Goal: Check status: Check status

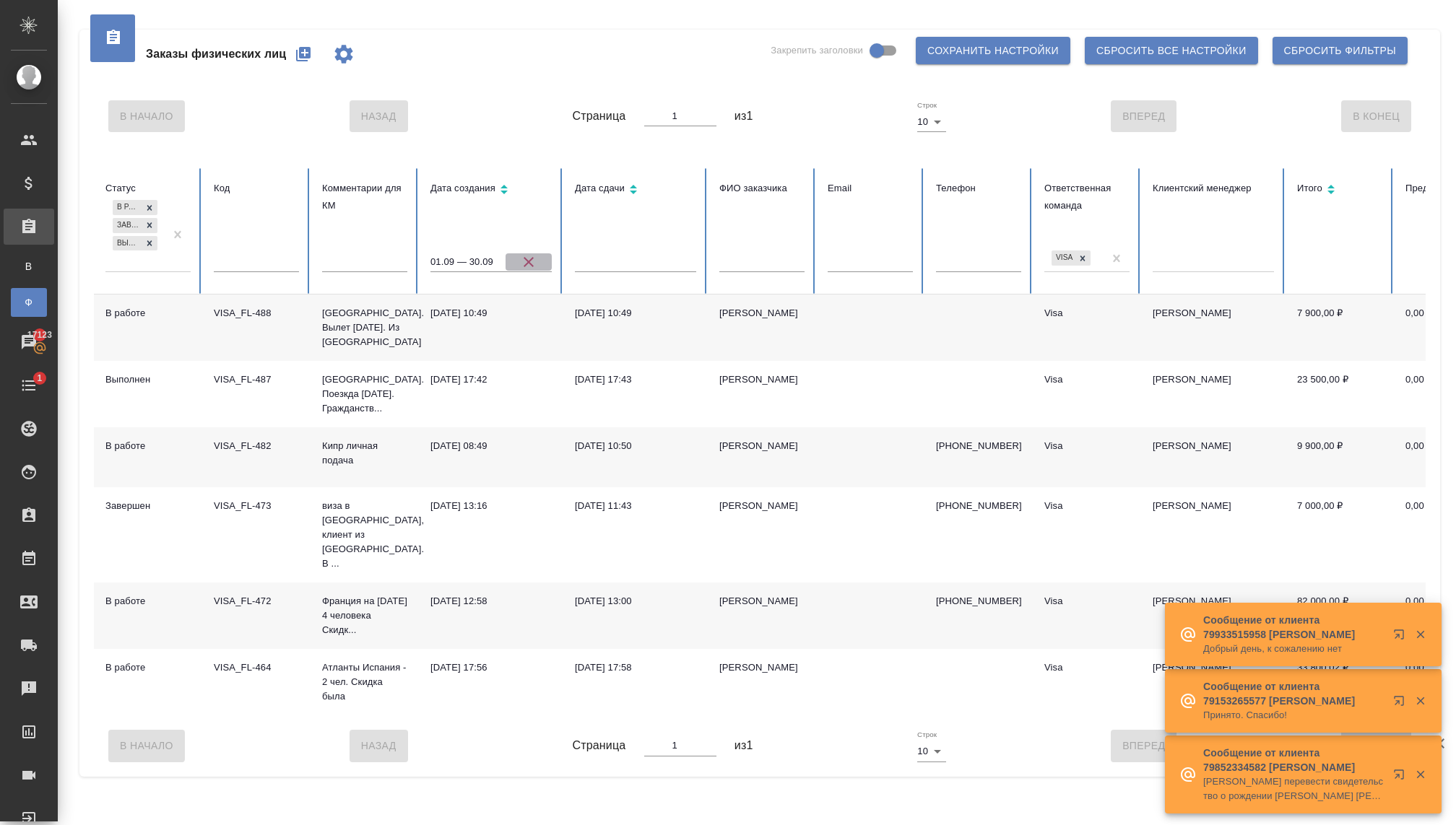
click at [525, 261] on icon "button" at bounding box center [528, 262] width 17 height 17
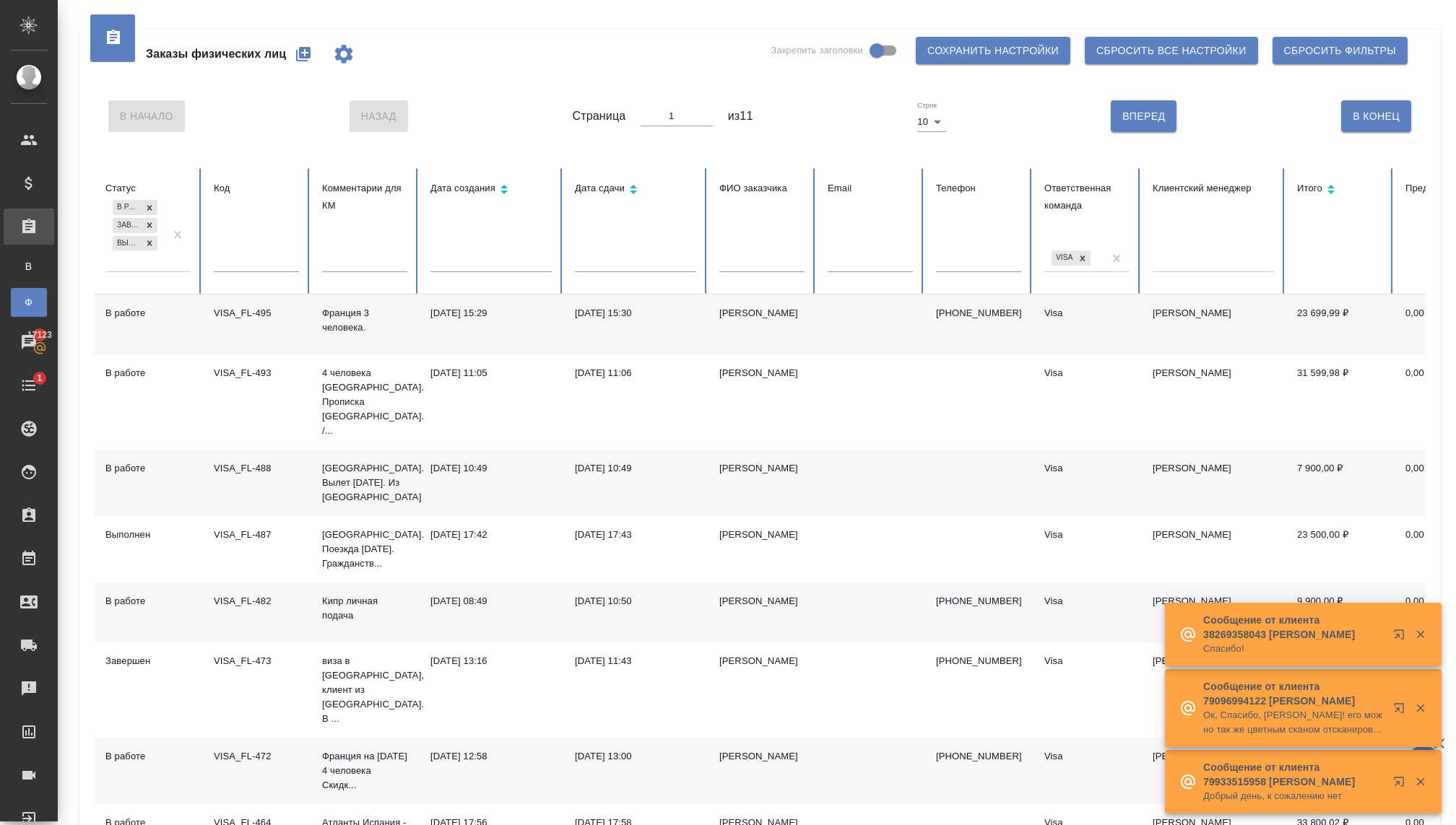
click at [451, 259] on input "text" at bounding box center [491, 262] width 122 height 20
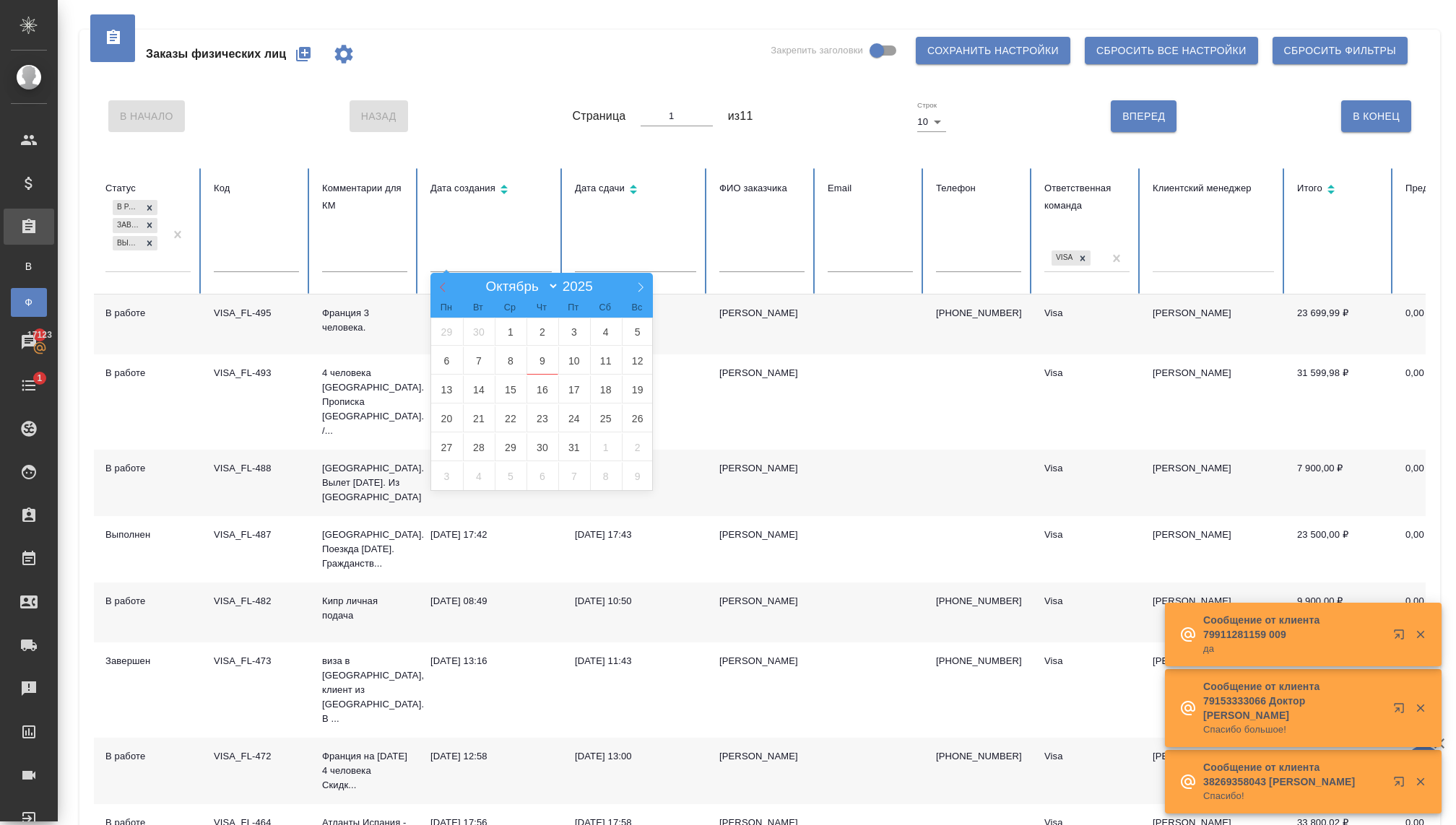
click at [439, 289] on icon at bounding box center [443, 287] width 10 height 10
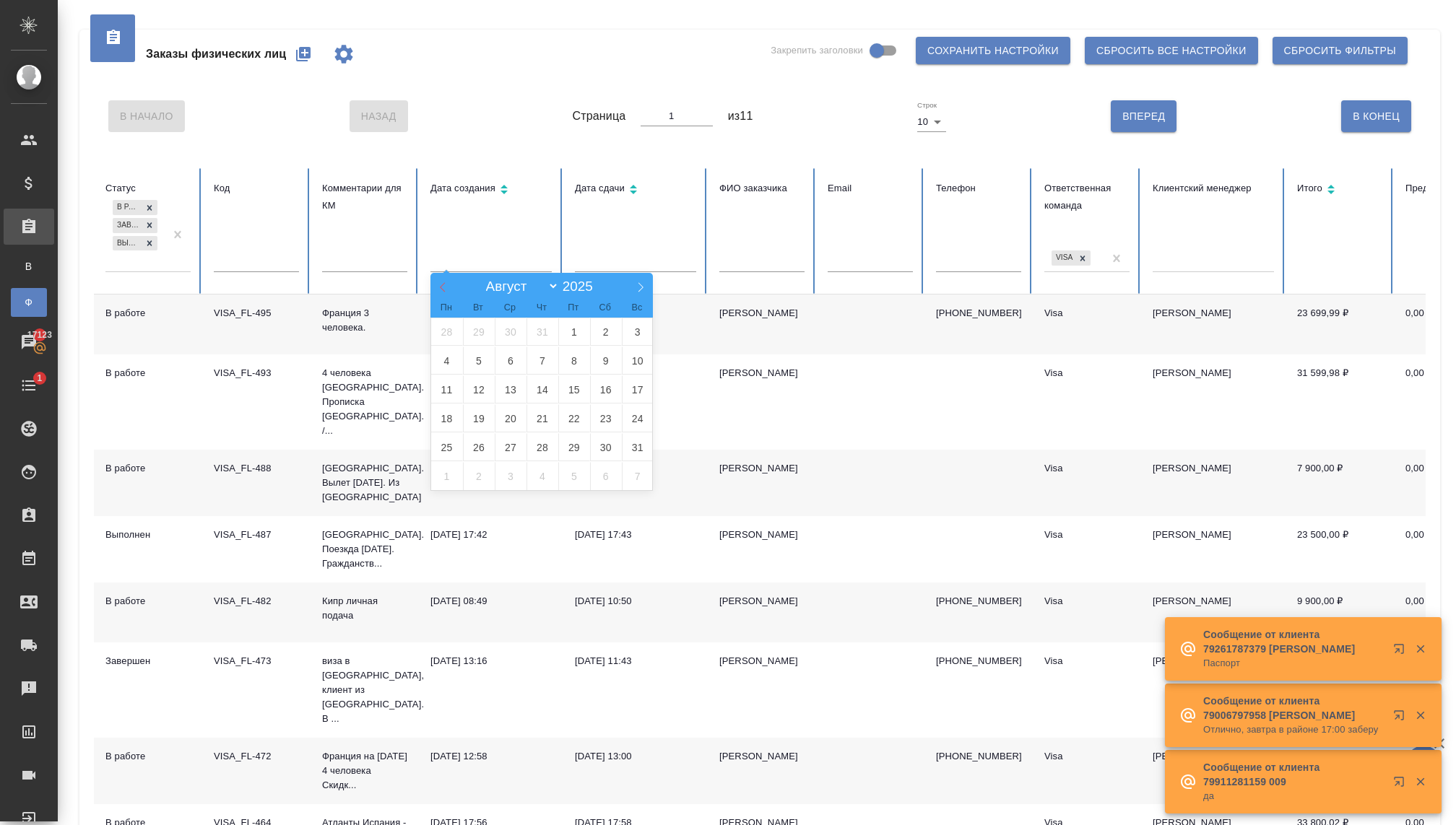
click at [439, 291] on icon at bounding box center [443, 287] width 10 height 10
select select "6"
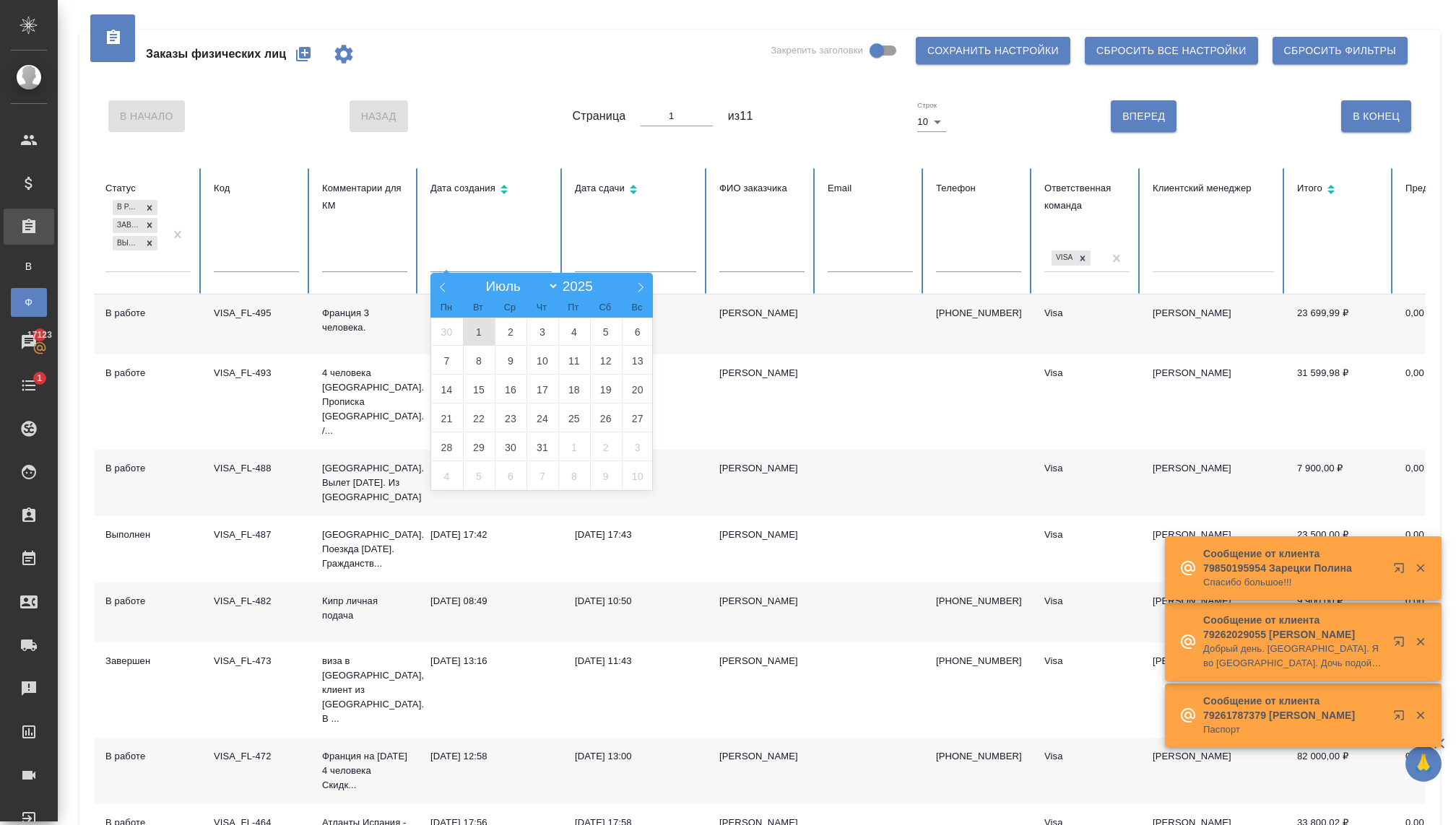
click at [472, 332] on span "1" at bounding box center [478, 331] width 31 height 28
type input "01.07"
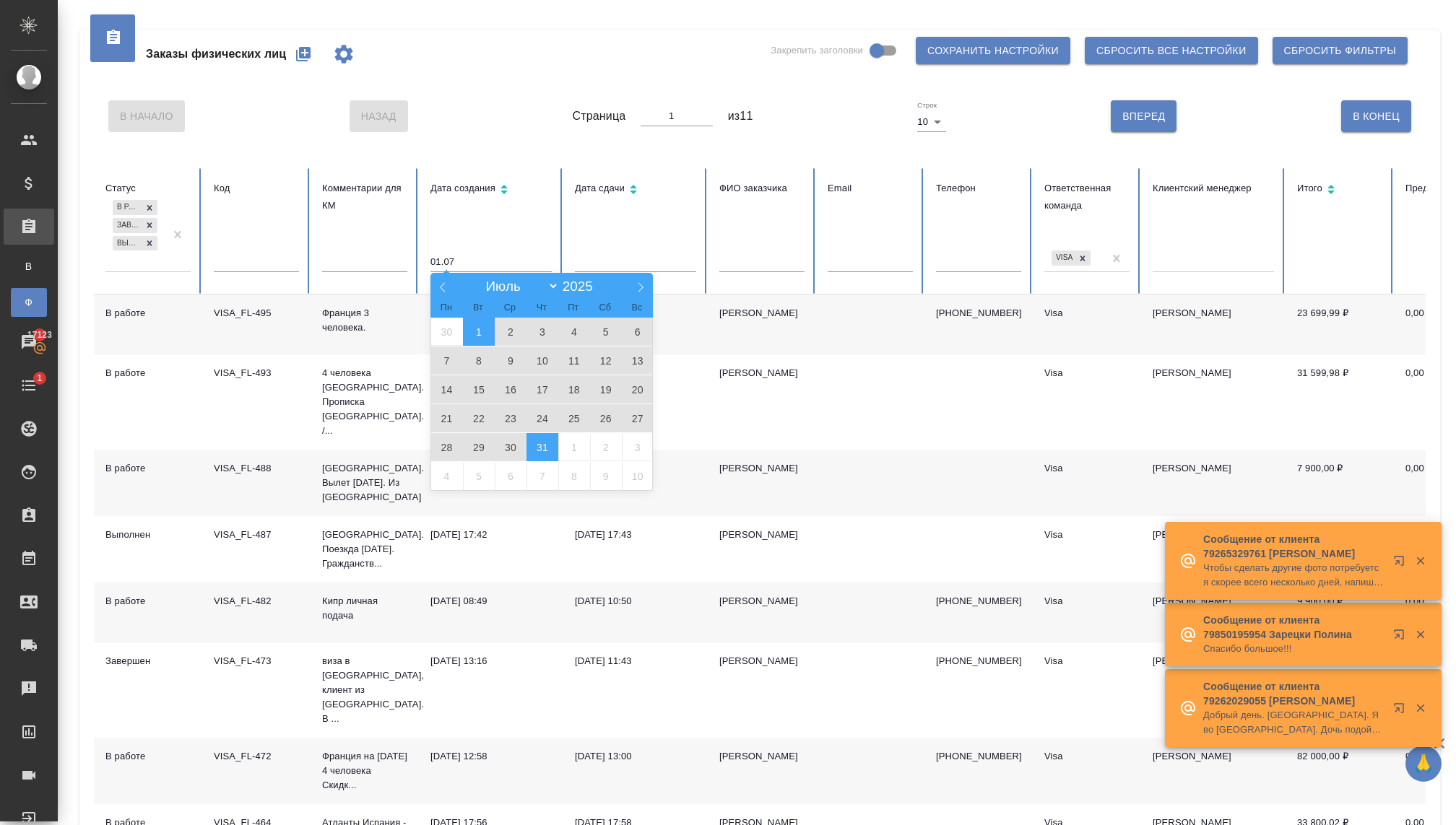
click at [545, 447] on span "31" at bounding box center [542, 447] width 31 height 28
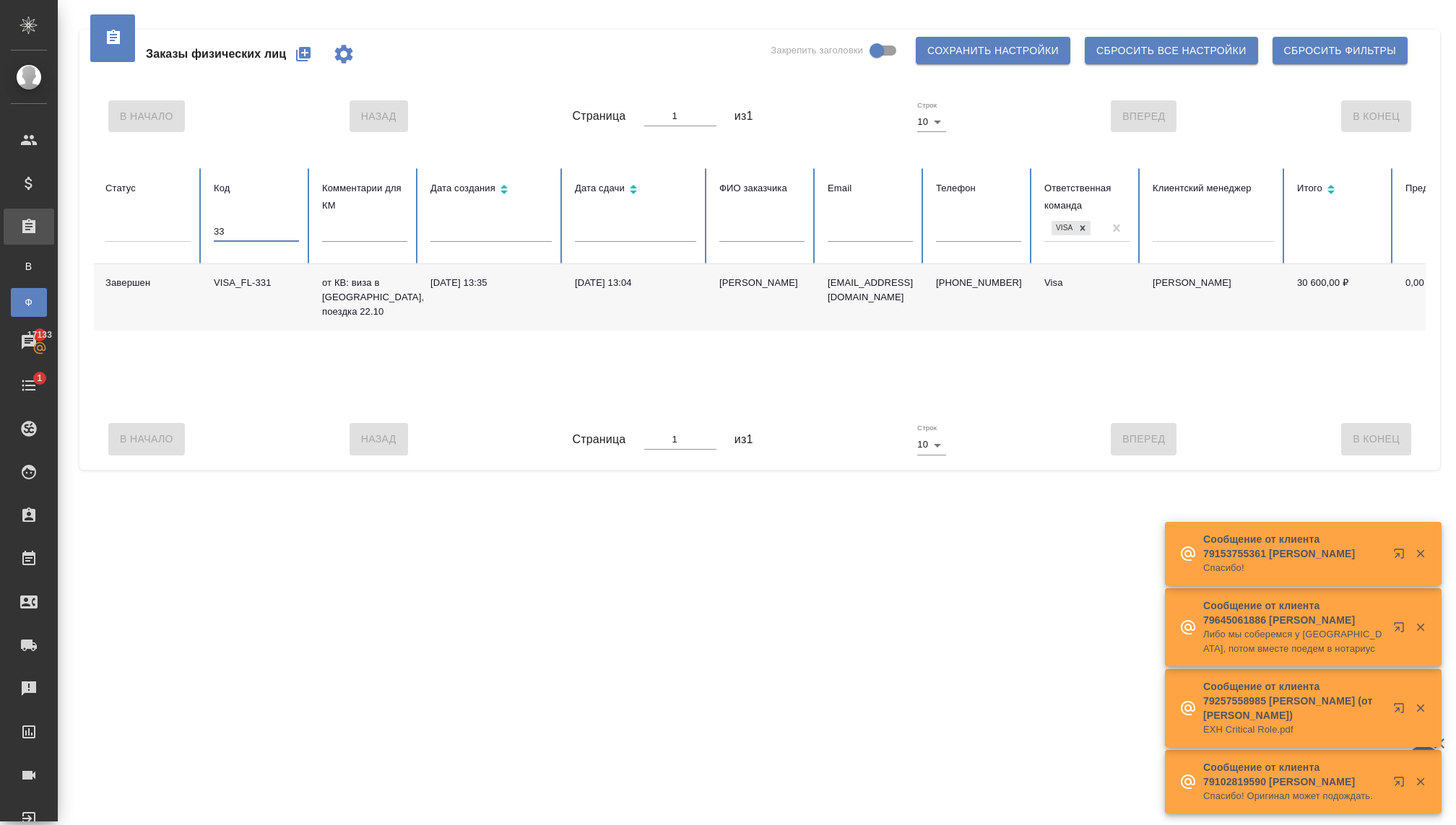
type input "3"
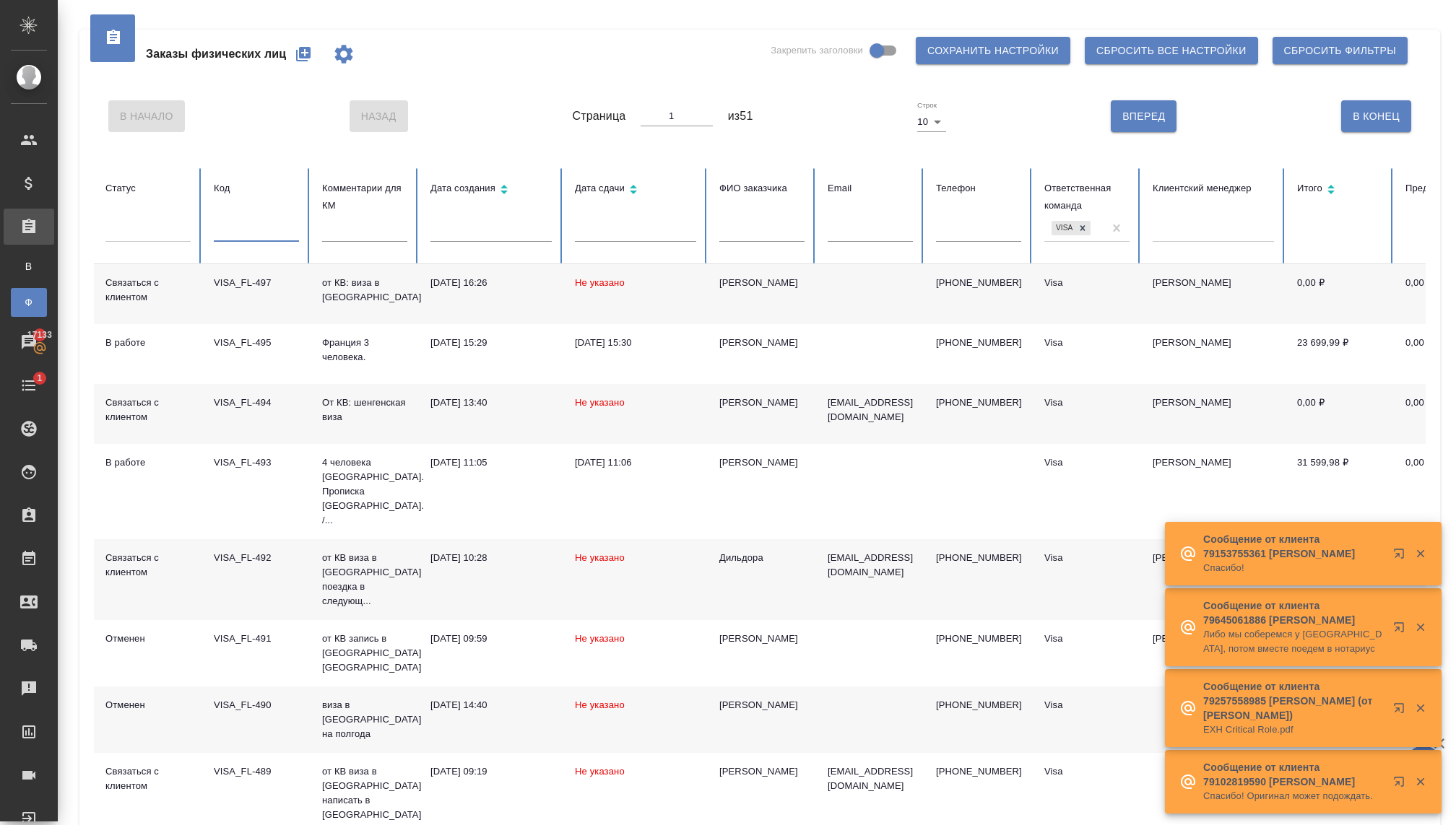
click at [468, 236] on input "text" at bounding box center [491, 232] width 122 height 20
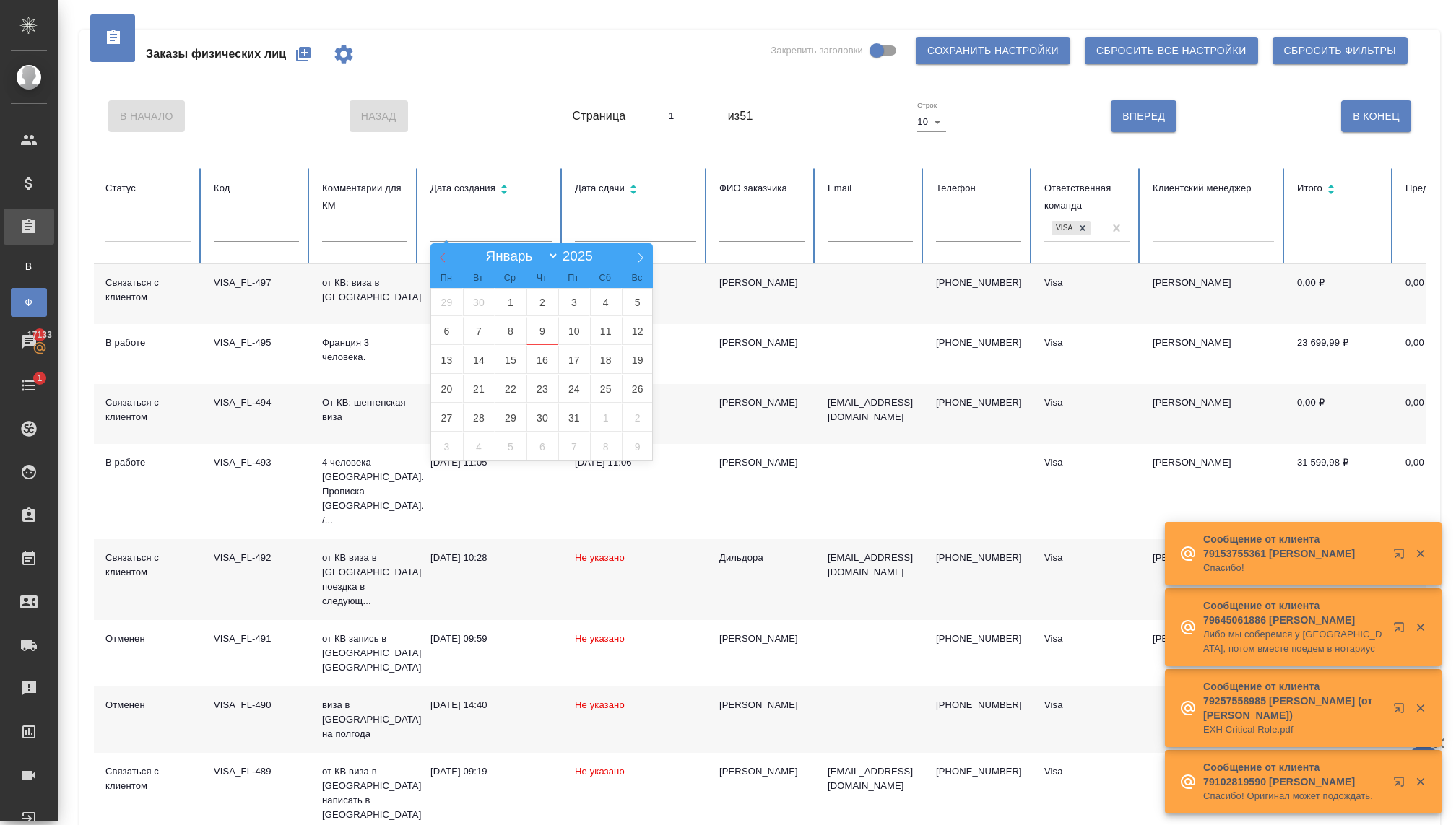
click at [442, 259] on icon at bounding box center [443, 258] width 10 height 10
select select "8"
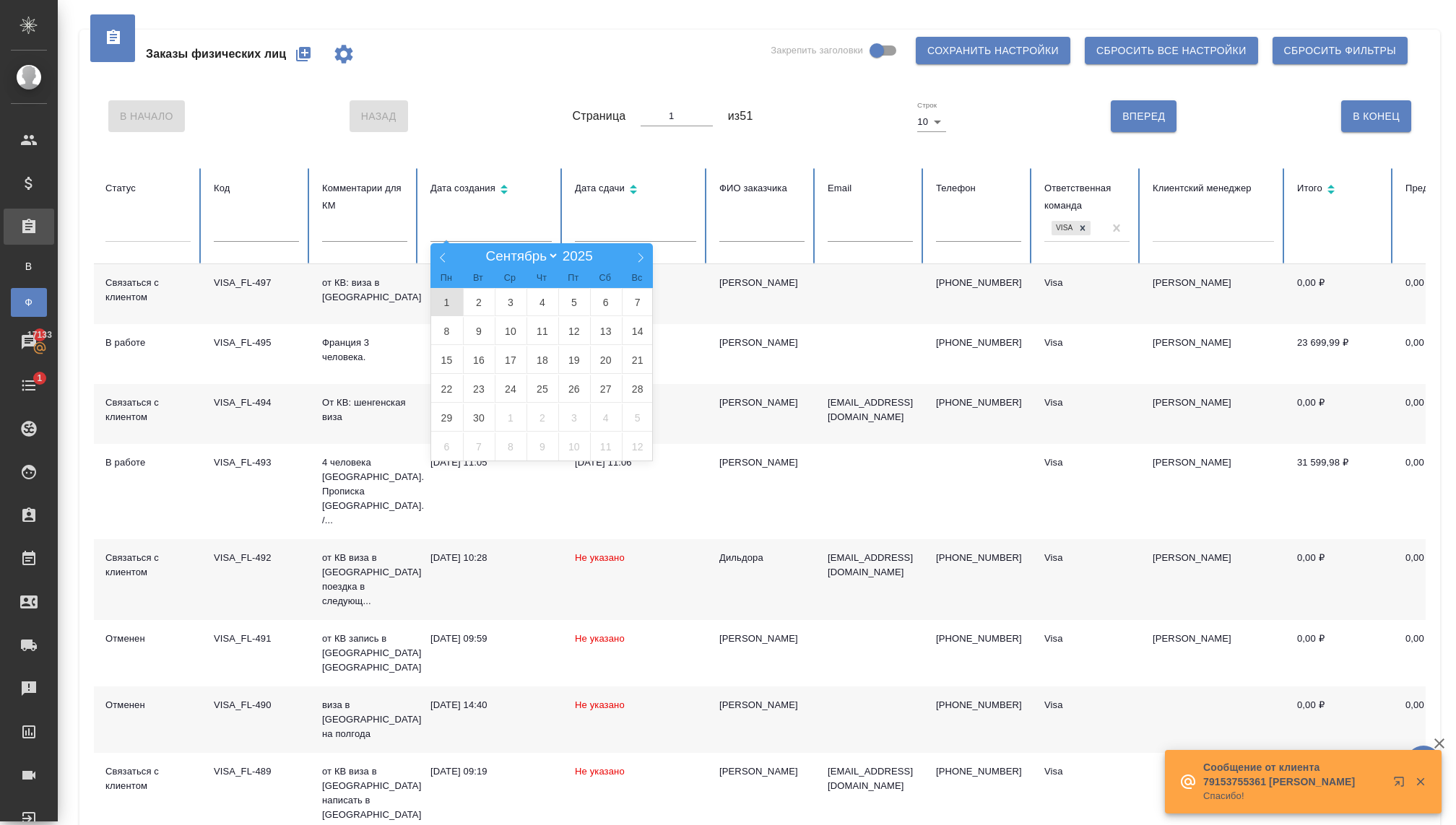
click at [443, 296] on span "1" at bounding box center [447, 302] width 31 height 28
type input "01.09"
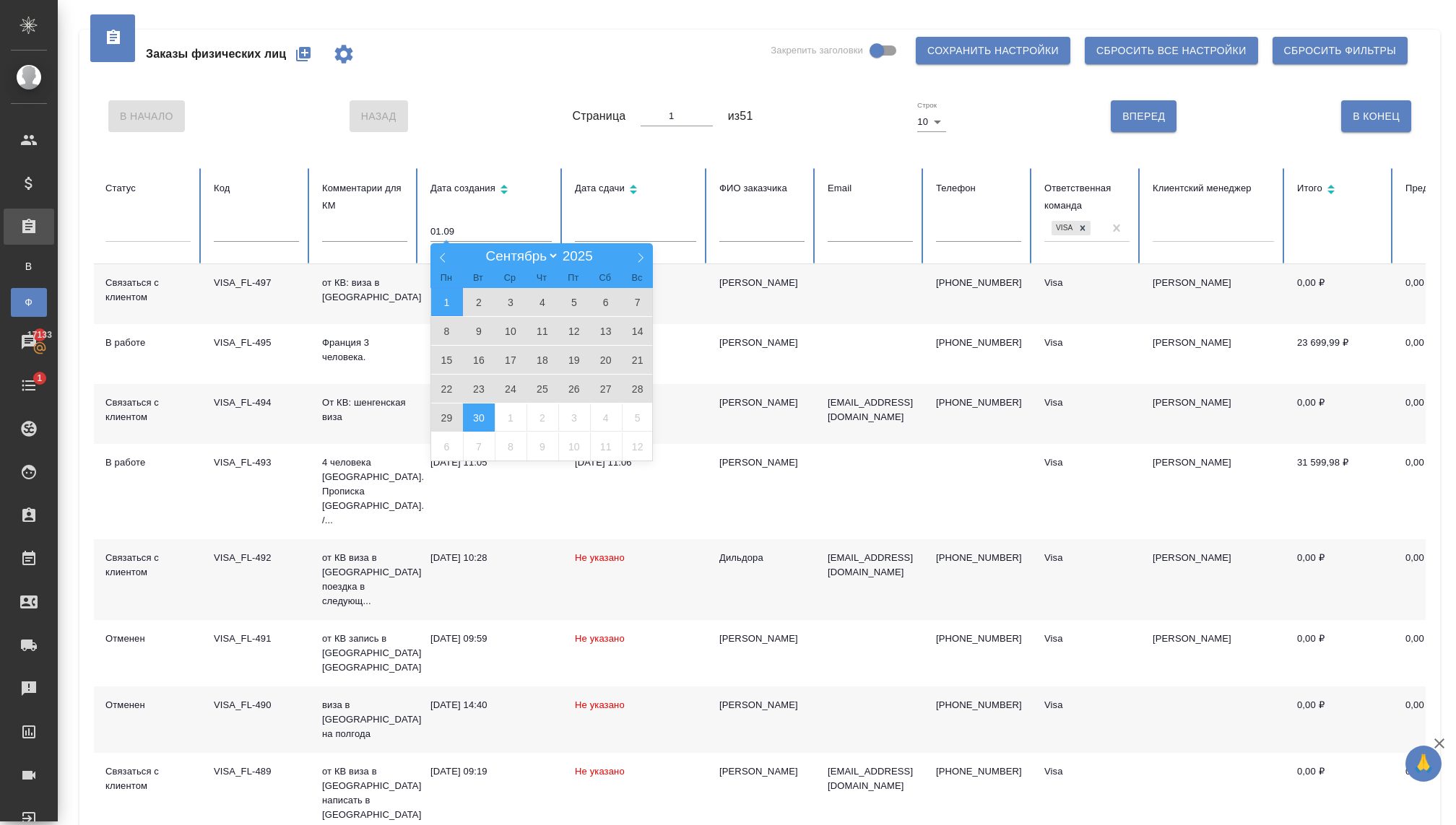
click at [471, 412] on span "30" at bounding box center [478, 417] width 31 height 28
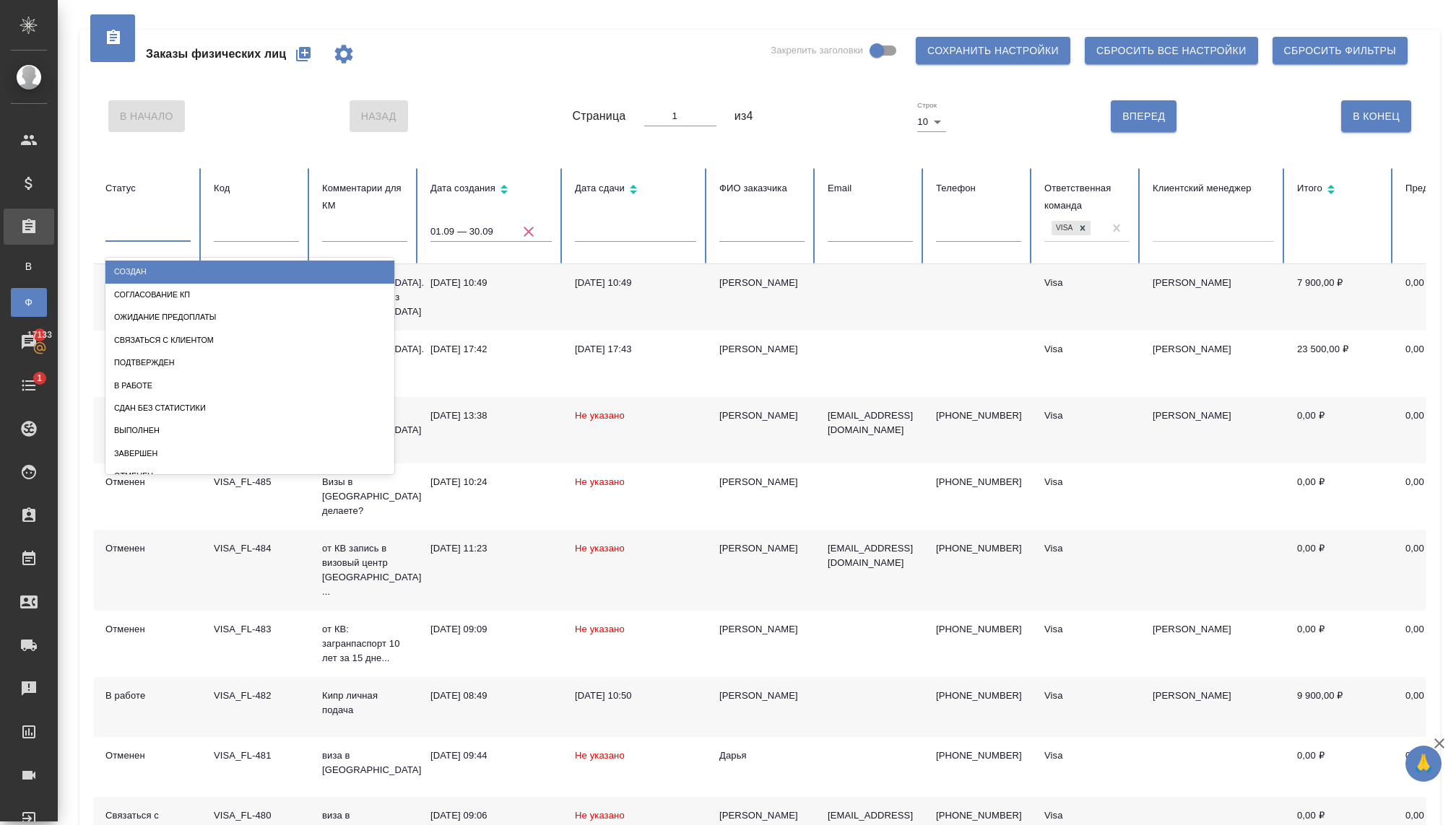
click at [118, 225] on div at bounding box center [148, 227] width 85 height 21
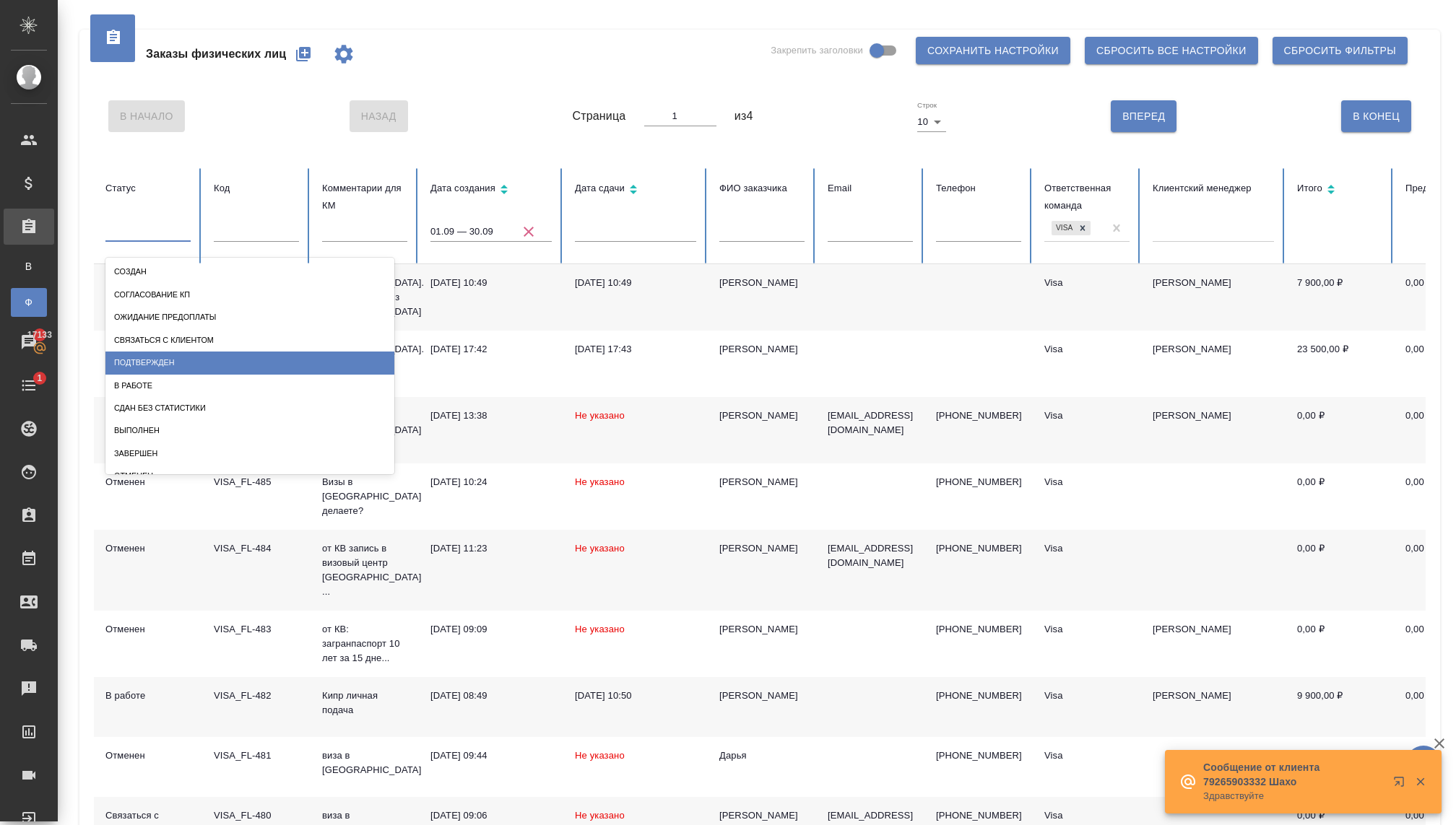
click at [142, 382] on div "В работе" at bounding box center [249, 385] width 288 height 22
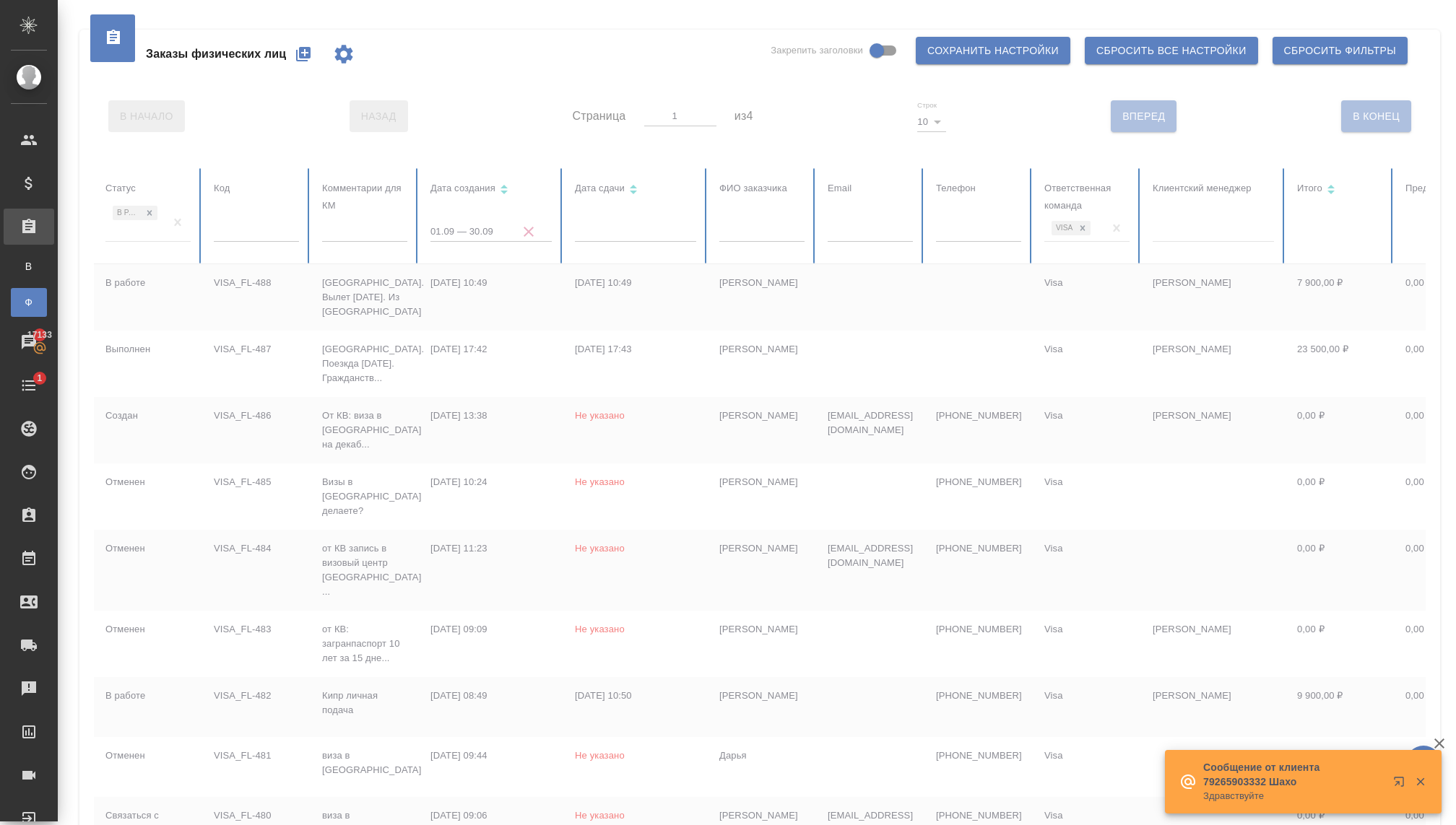
click at [146, 239] on div at bounding box center [905, 563] width 1624 height 790
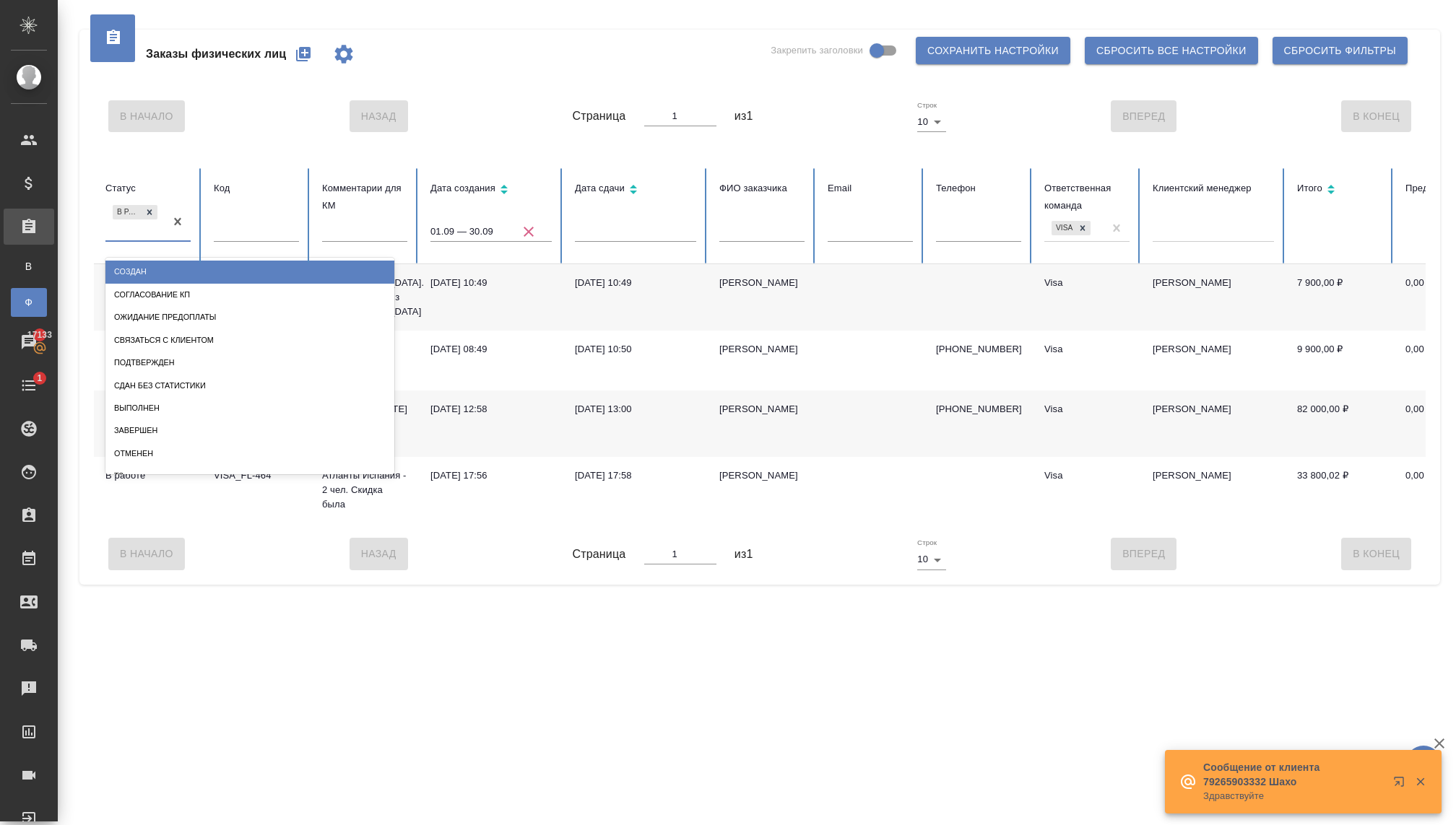
click at [142, 230] on div "В работе" at bounding box center [135, 222] width 60 height 39
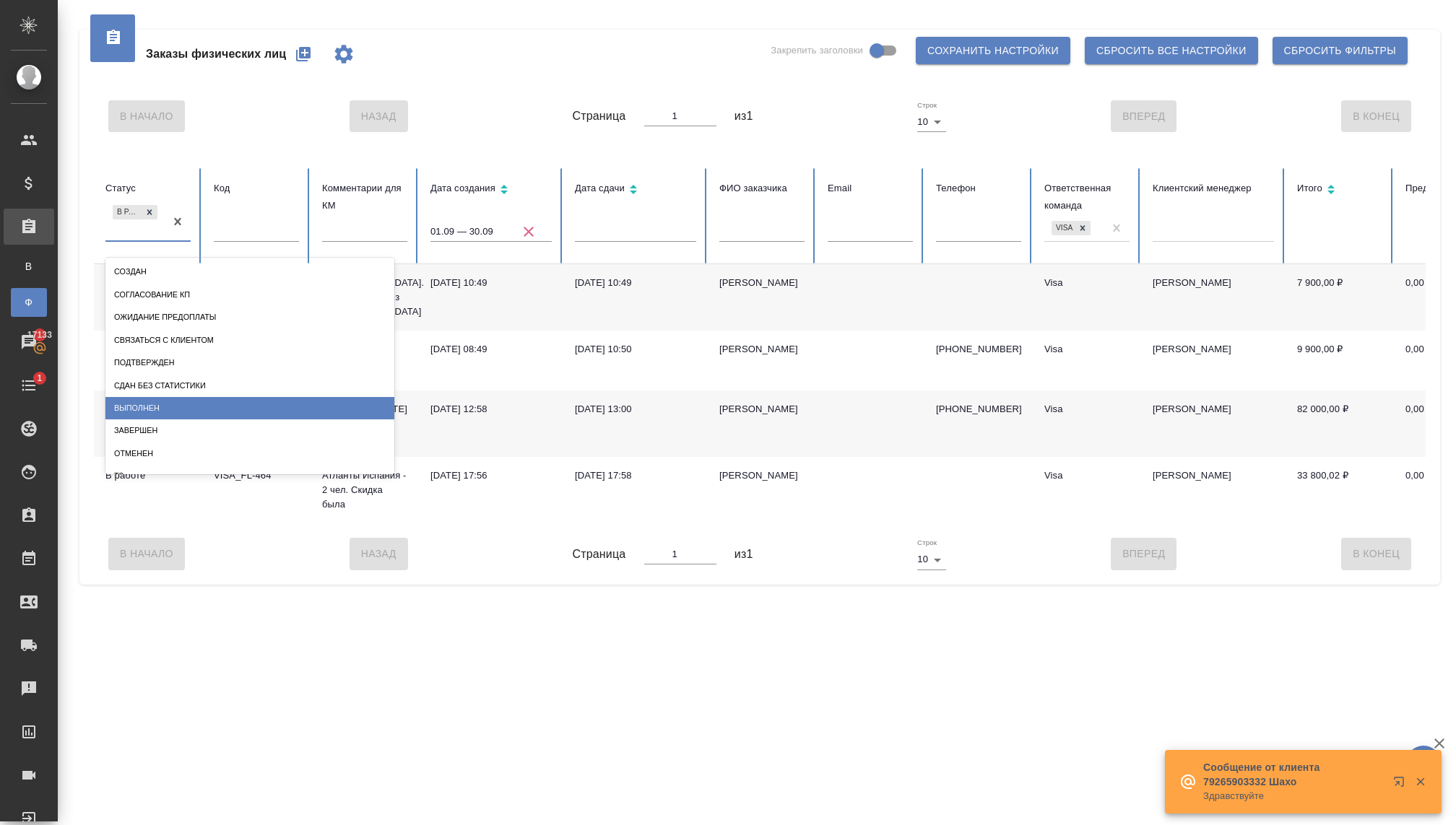
click at [137, 406] on div "Выполнен" at bounding box center [249, 408] width 288 height 22
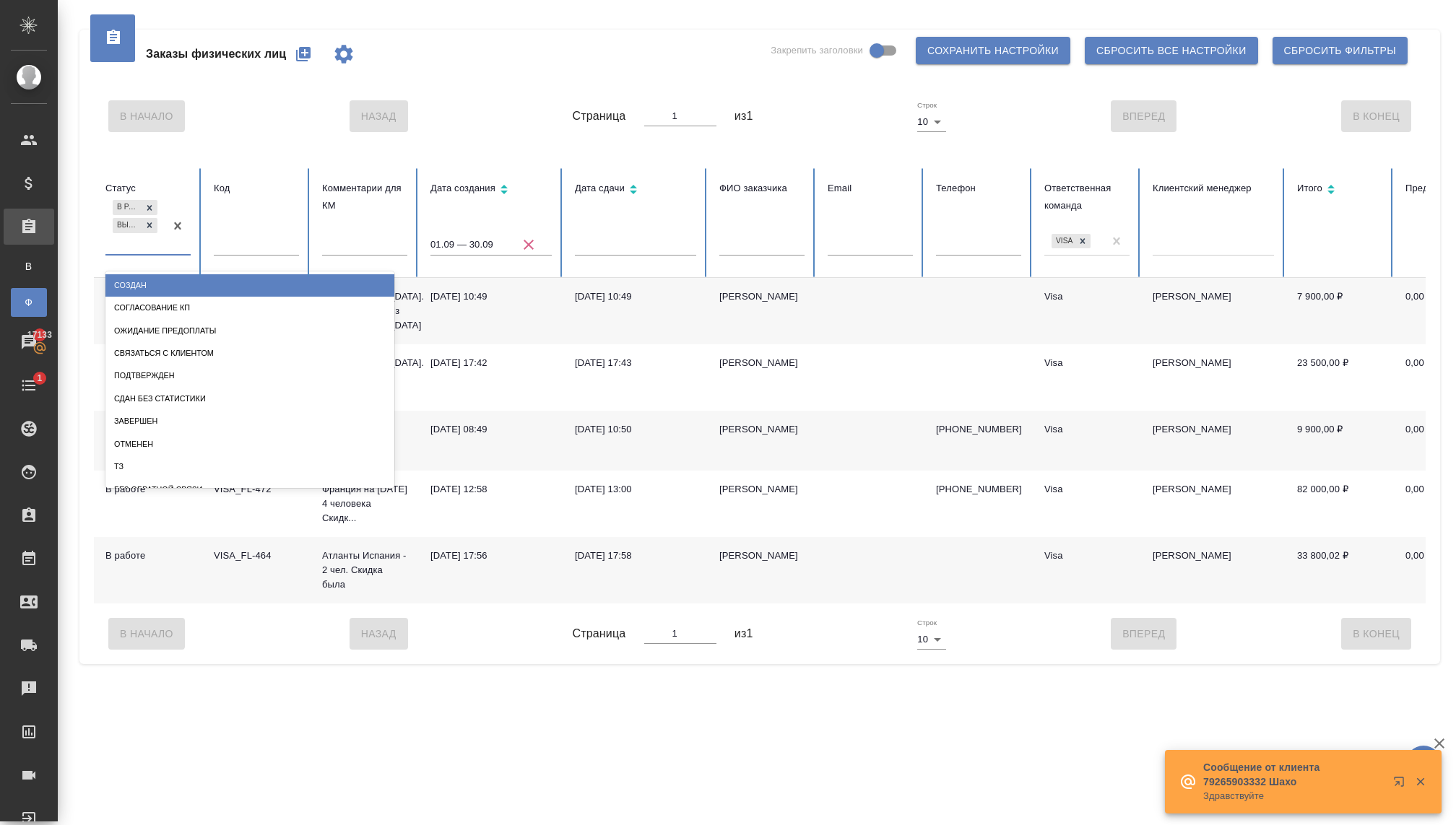
click at [134, 237] on div "В работе Выполнен" at bounding box center [135, 225] width 60 height 56
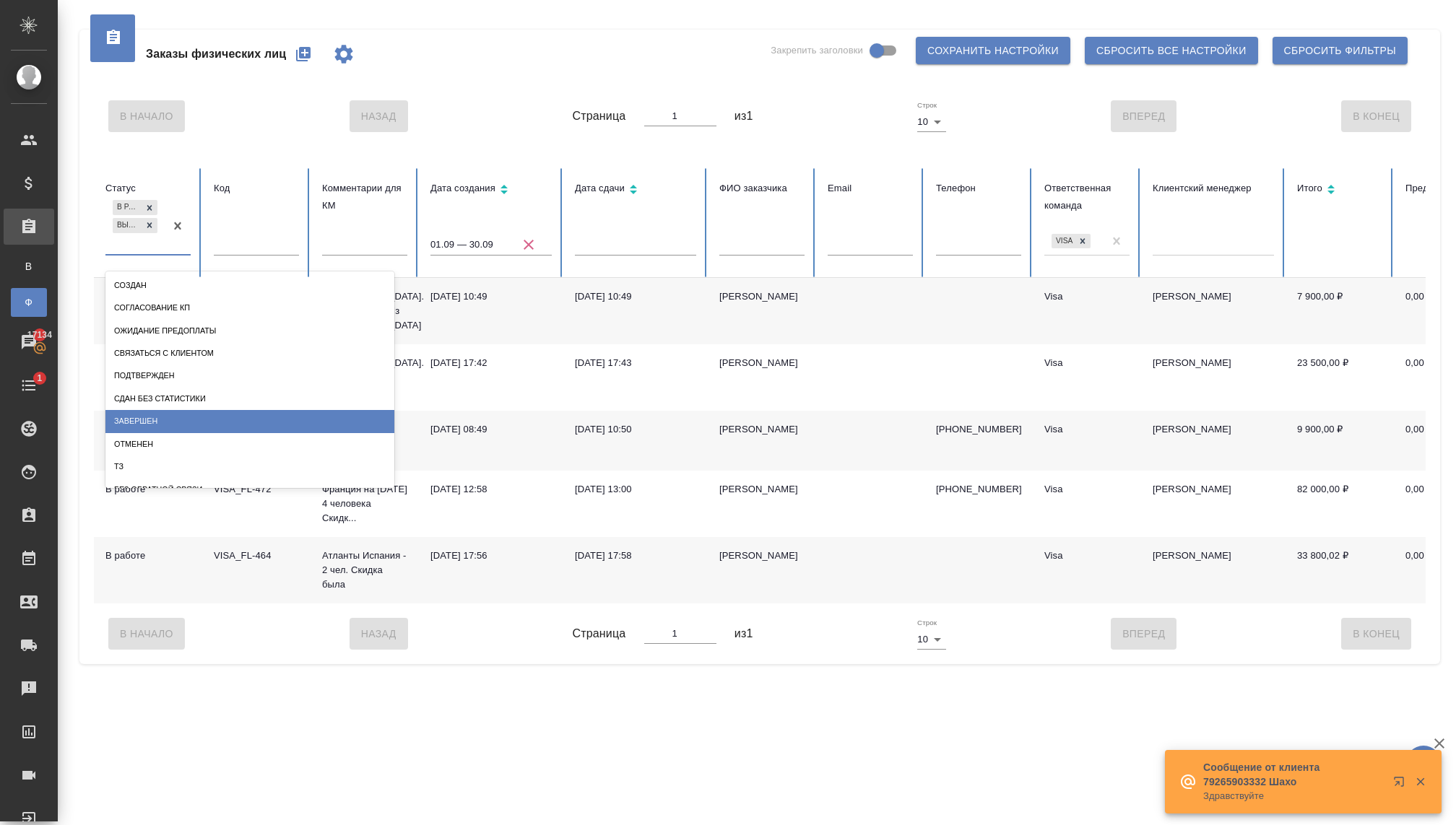
click at [130, 420] on div "Завершен" at bounding box center [249, 421] width 288 height 22
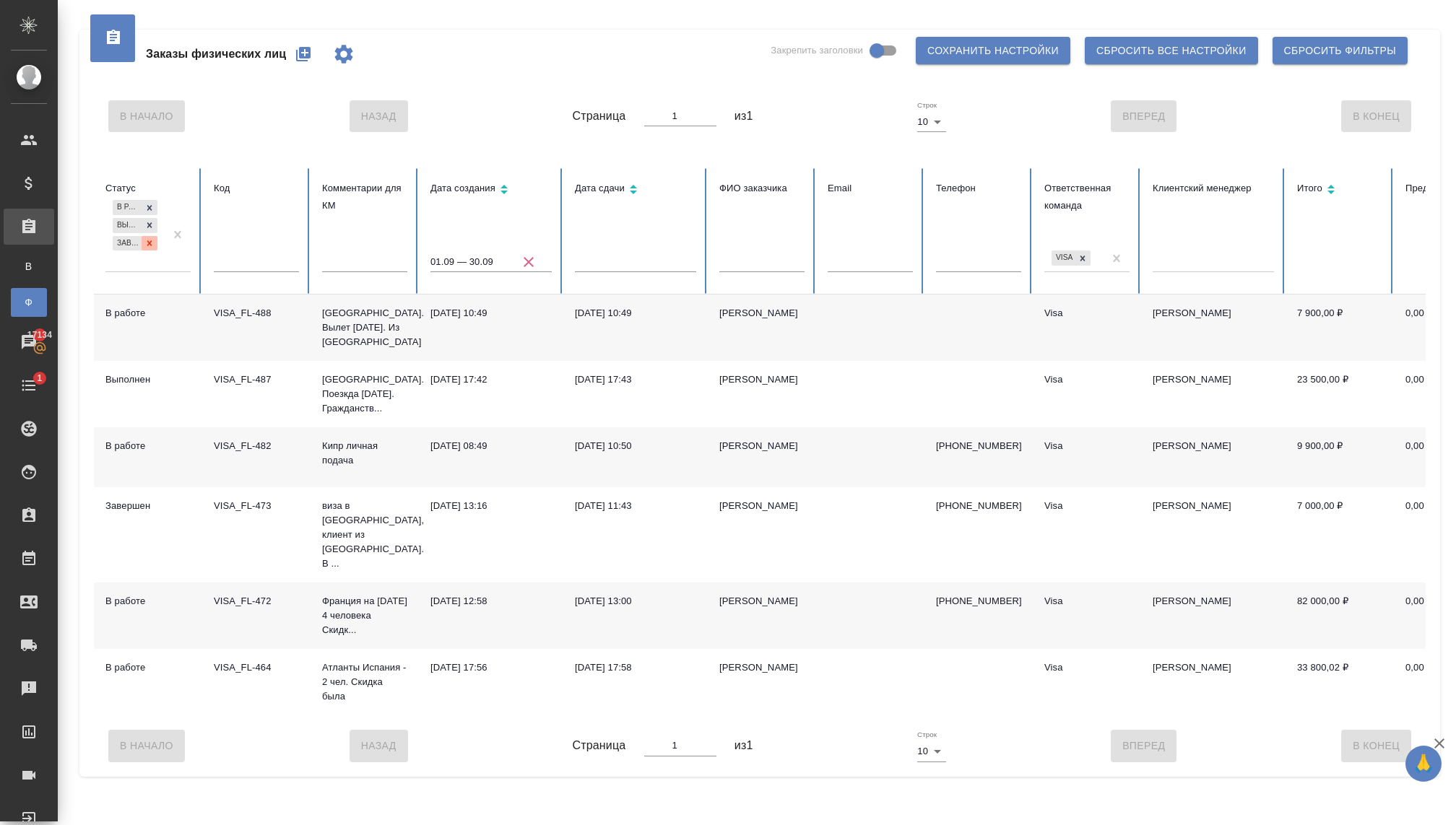
click at [146, 242] on icon at bounding box center [150, 243] width 10 height 10
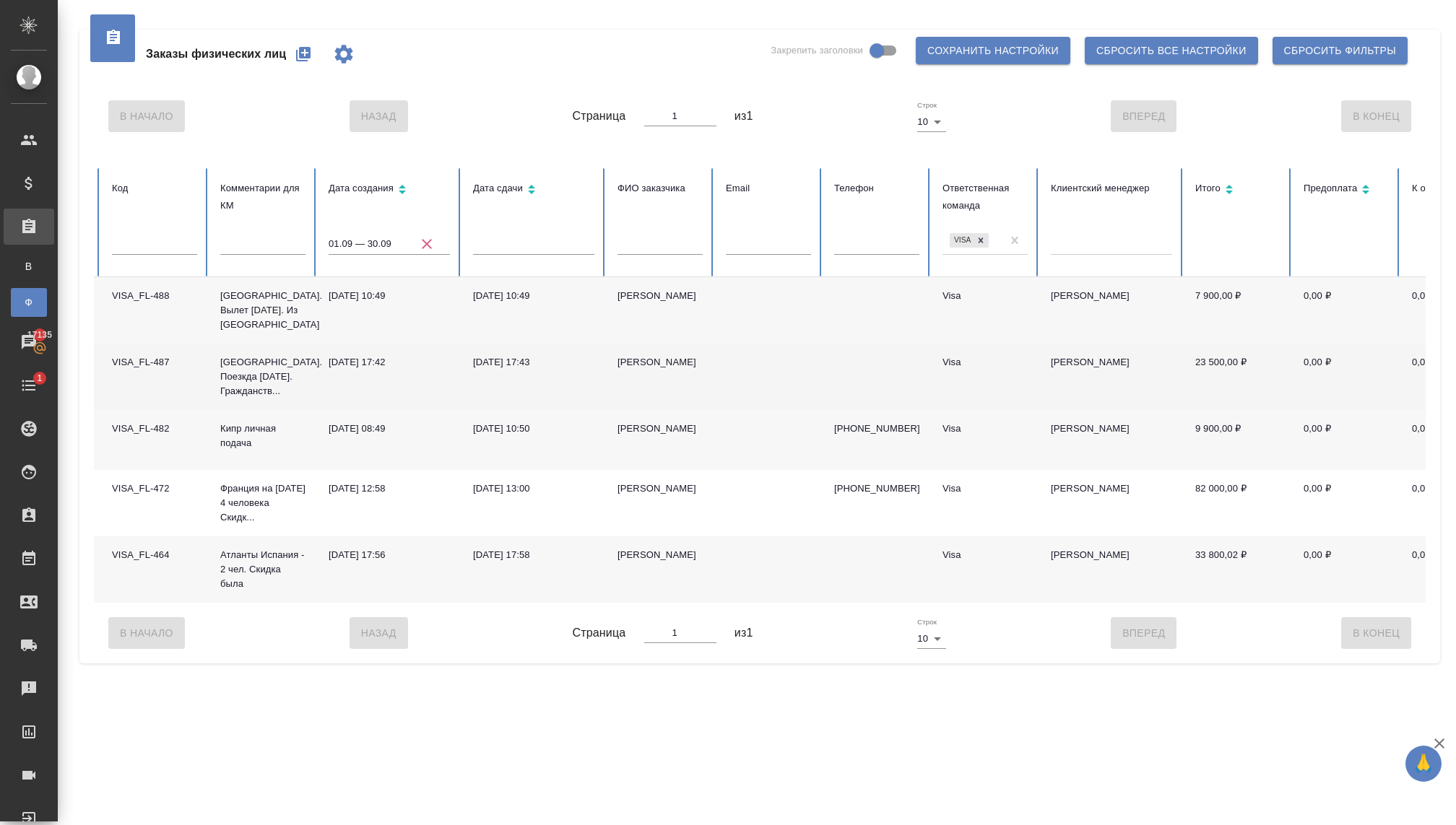
scroll to position [0, 76]
